Goal: Task Accomplishment & Management: Complete application form

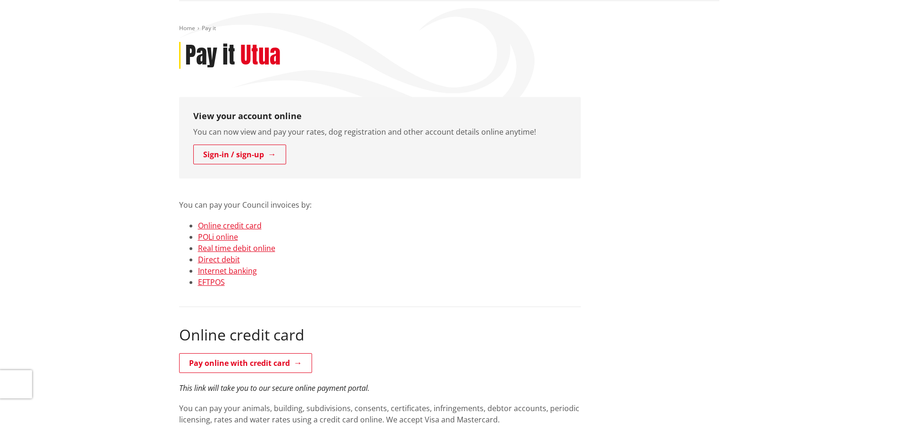
scroll to position [94, 0]
click at [227, 227] on link "Online credit card" at bounding box center [230, 225] width 64 height 10
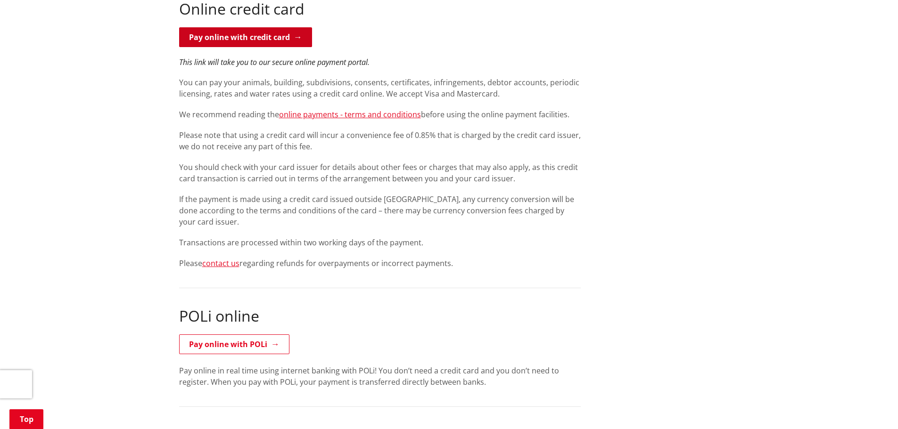
click at [249, 28] on link "Pay online with credit card" at bounding box center [245, 37] width 133 height 20
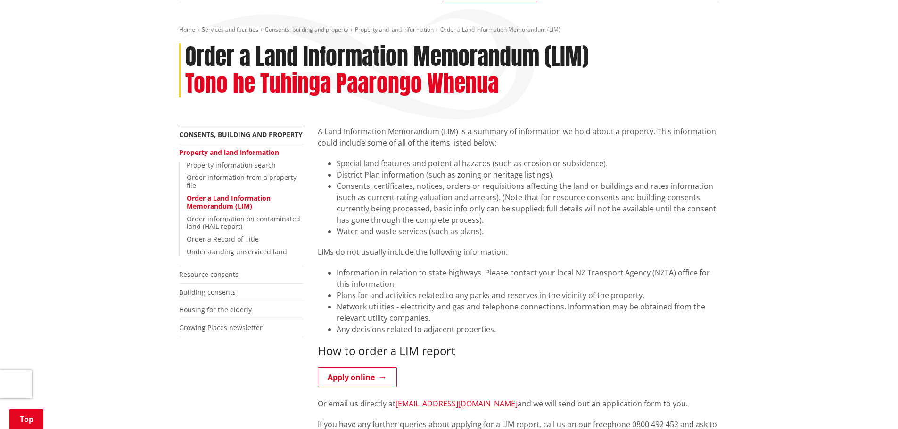
scroll to position [188, 0]
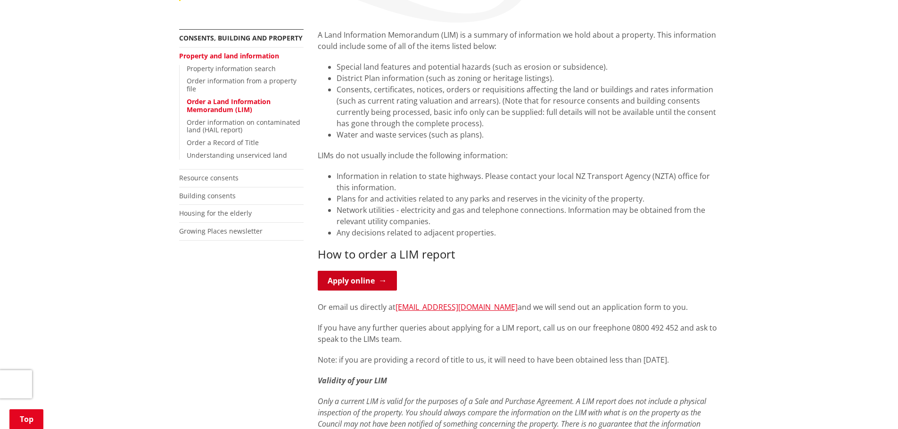
click at [363, 276] on link "Apply online" at bounding box center [357, 281] width 79 height 20
